Goal: Obtain resource: Obtain resource

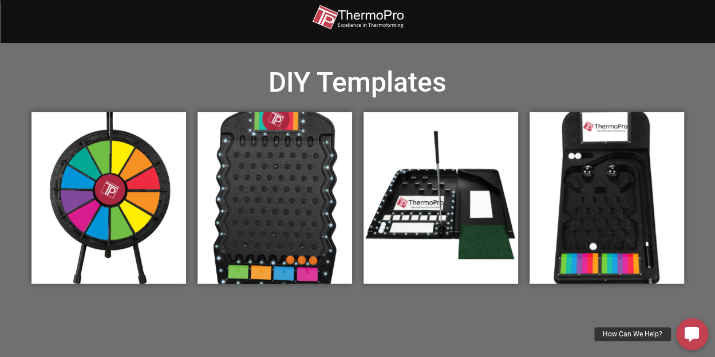
scroll to position [352, 0]
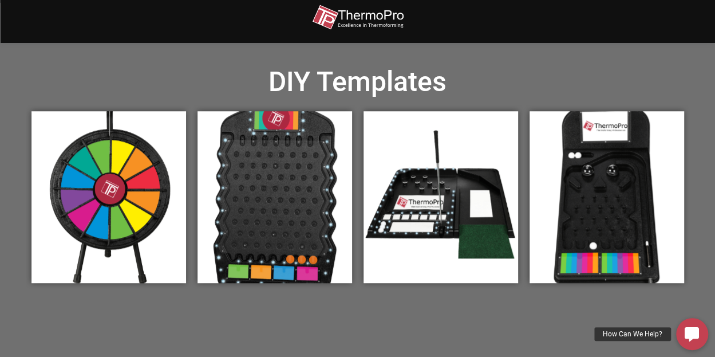
click at [137, 223] on div "Prize Wheel Graphics" at bounding box center [109, 197] width 155 height 172
click at [150, 182] on div "Prize Wheel Graphics" at bounding box center [109, 197] width 155 height 172
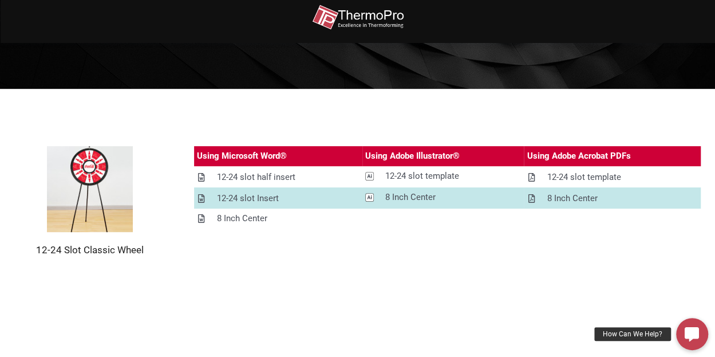
scroll to position [156, 0]
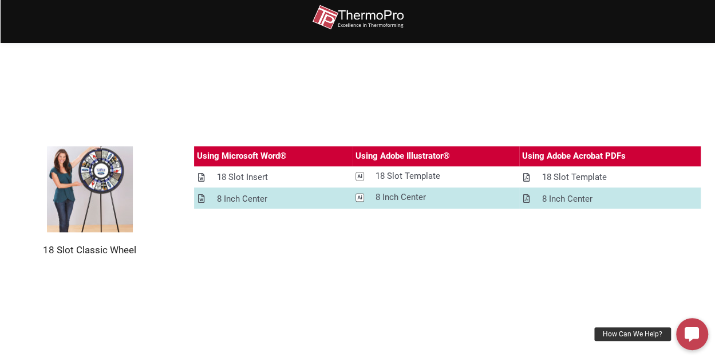
scroll to position [603, 0]
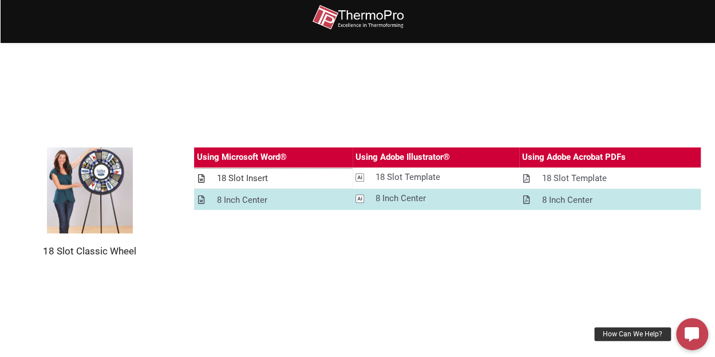
click at [239, 177] on div "18 Slot Insert" at bounding box center [242, 178] width 51 height 14
click at [239, 179] on div "18 Slot Insert" at bounding box center [242, 178] width 51 height 14
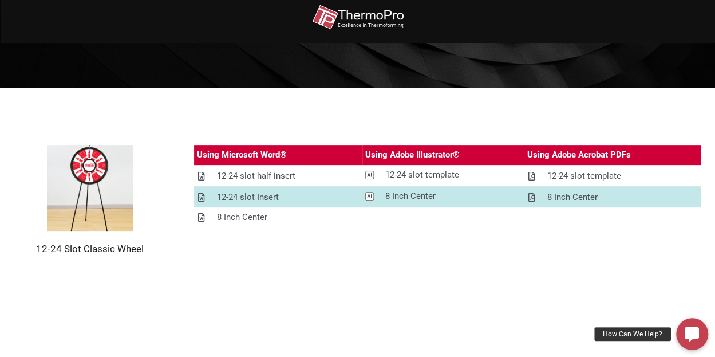
click at [112, 105] on section "12-24 Slot Classic Wheel Using Microsoft Word® Using Adobe Illustrator® Using A…" at bounding box center [357, 200] width 715 height 225
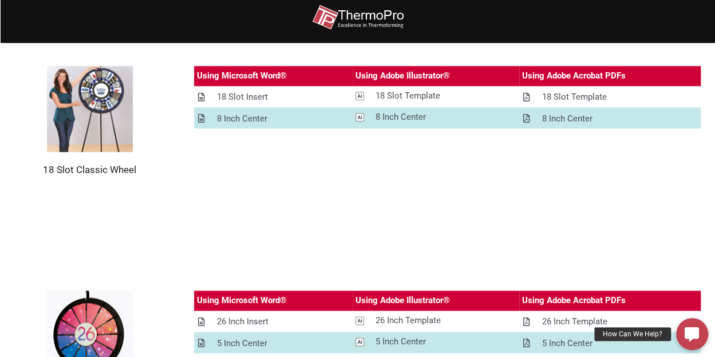
scroll to position [694, 0]
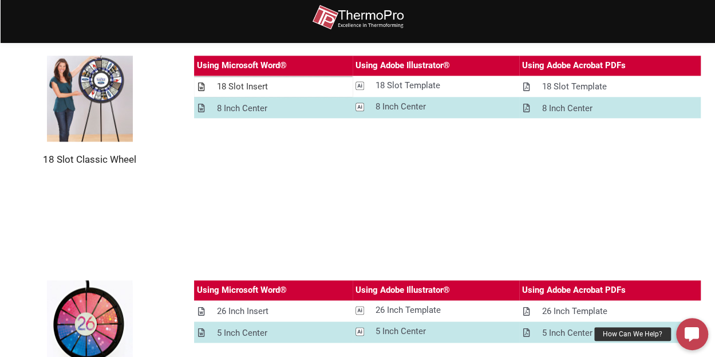
click at [254, 82] on div "18 Slot Insert" at bounding box center [242, 87] width 51 height 14
click at [658, 162] on div "Using Microsoft Word® Using Adobe Illustrator® Using Adobe Acrobat PDFs 18 Slot…" at bounding box center [448, 111] width 508 height 110
click at [250, 85] on div "18 Slot Insert" at bounding box center [242, 87] width 51 height 14
click at [640, 196] on section "18 Slot Classic Wheel Using Microsoft Word® Using Adobe Illustrator® Using Adob…" at bounding box center [357, 110] width 715 height 225
